Goal: Task Accomplishment & Management: Use online tool/utility

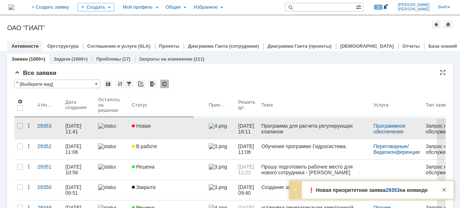
click at [181, 131] on link "Новая" at bounding box center [167, 129] width 77 height 20
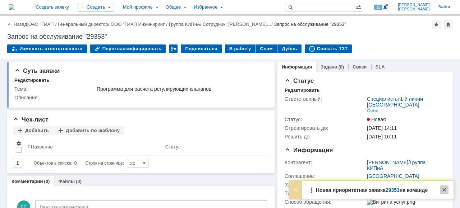
click at [444, 188] on div at bounding box center [444, 190] width 9 height 9
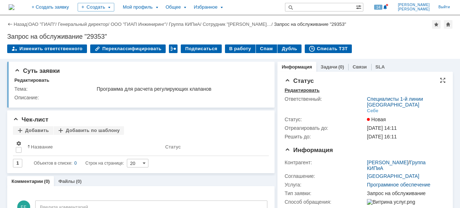
click at [308, 92] on div "Редактировать" at bounding box center [302, 91] width 35 height 6
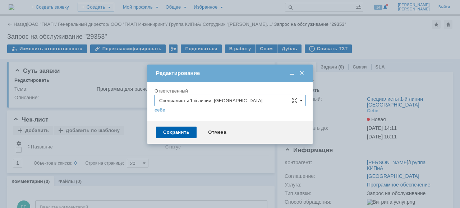
click at [302, 100] on span at bounding box center [301, 101] width 3 height 6
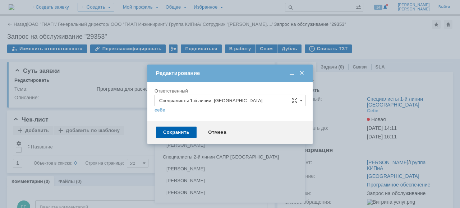
scroll to position [463, 0]
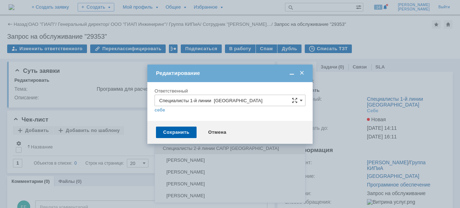
click at [220, 146] on span "Специалисты 2-й линии САПР [GEOGRAPHIC_DATA]" at bounding box center [230, 149] width 142 height 6
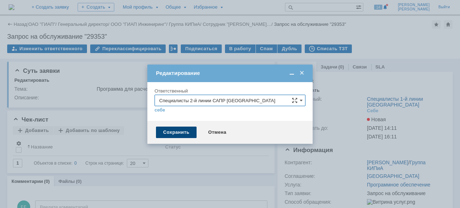
type input "Специалисты 2-й линии САПР [GEOGRAPHIC_DATA]"
click at [168, 134] on div "Сохранить" at bounding box center [176, 132] width 41 height 11
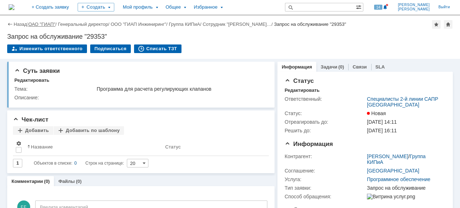
click at [50, 24] on link "ОАО "ГИАП"" at bounding box center [41, 24] width 27 height 5
